Goal: Book appointment/travel/reservation

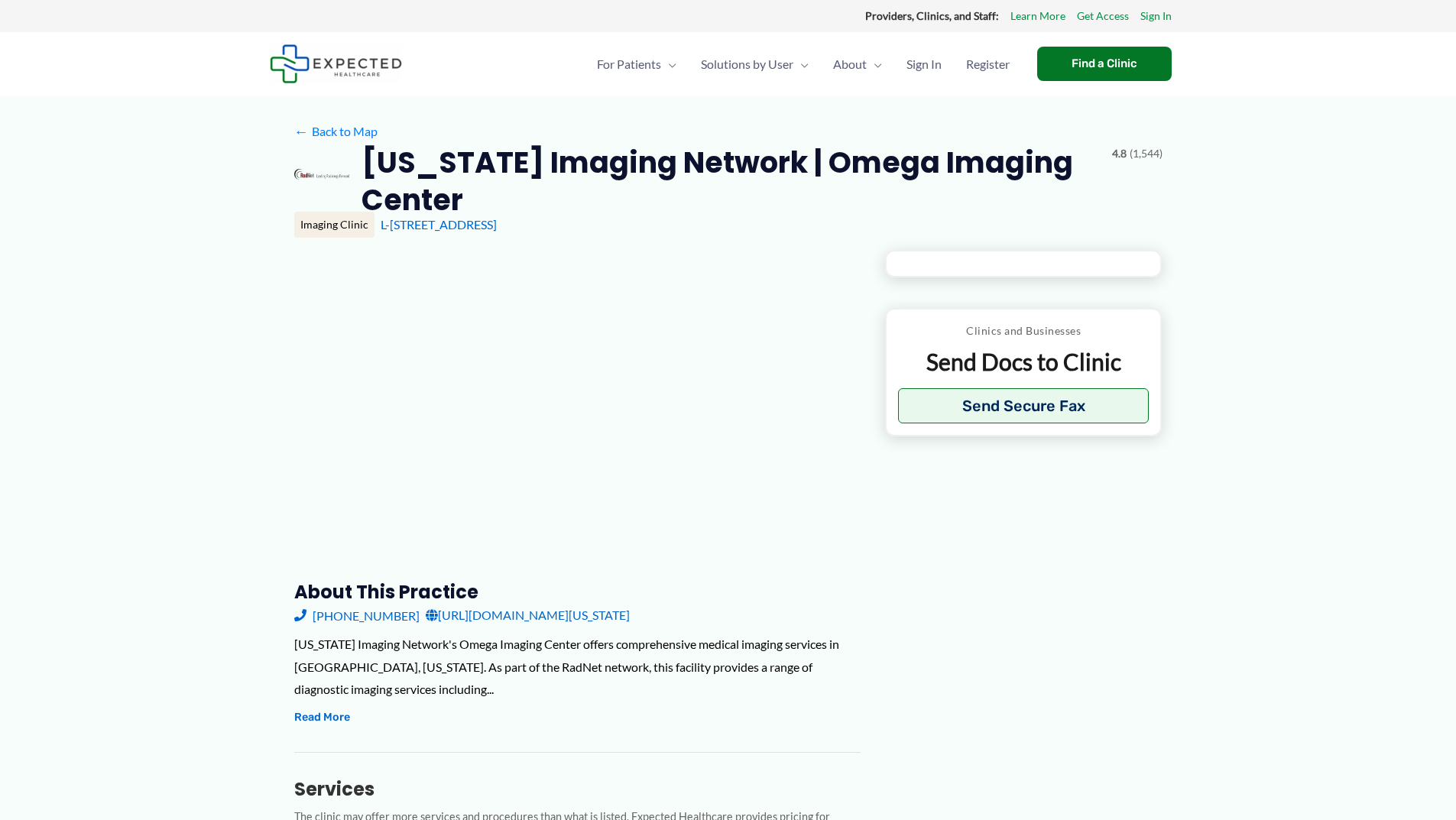
type input "**********"
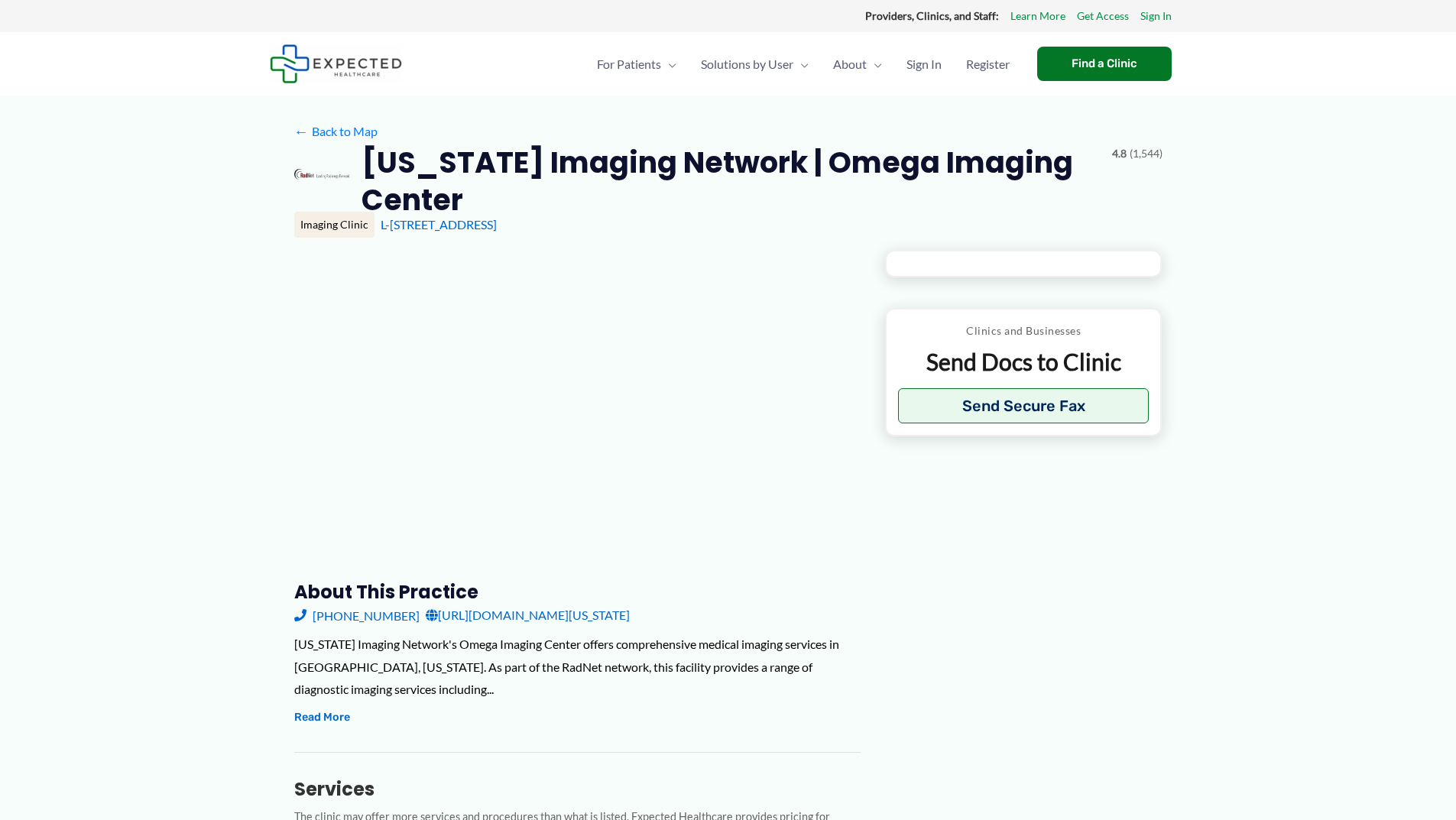
type input "**********"
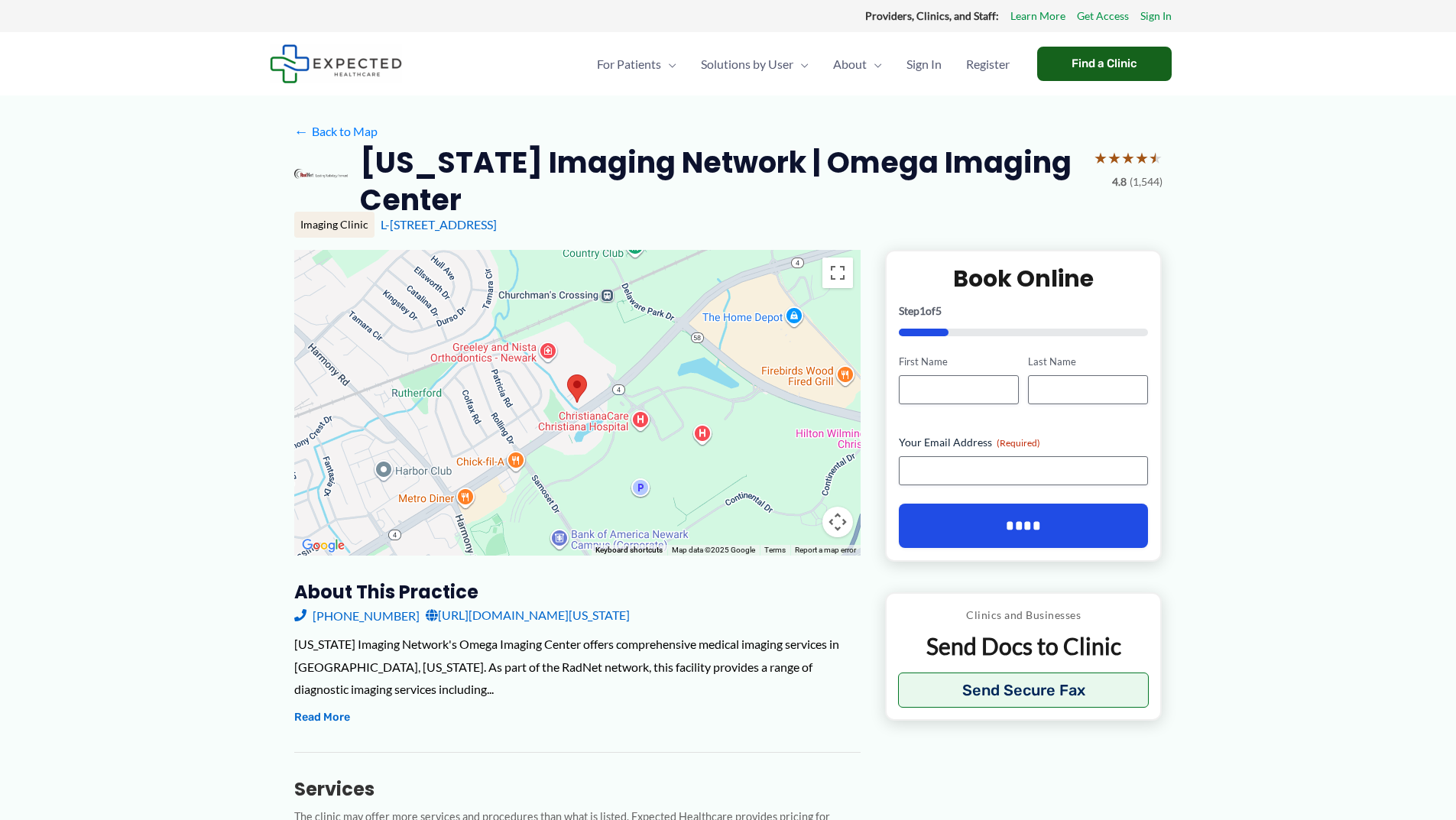
click at [1112, 58] on div "Find a Clinic" at bounding box center [1104, 64] width 135 height 34
